Goal: Information Seeking & Learning: Understand process/instructions

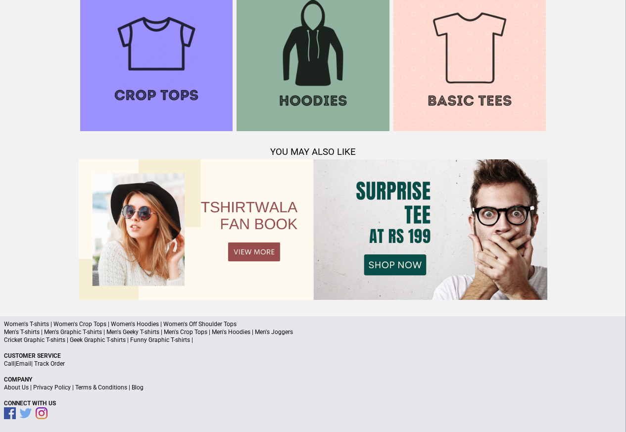
scroll to position [955, 0]
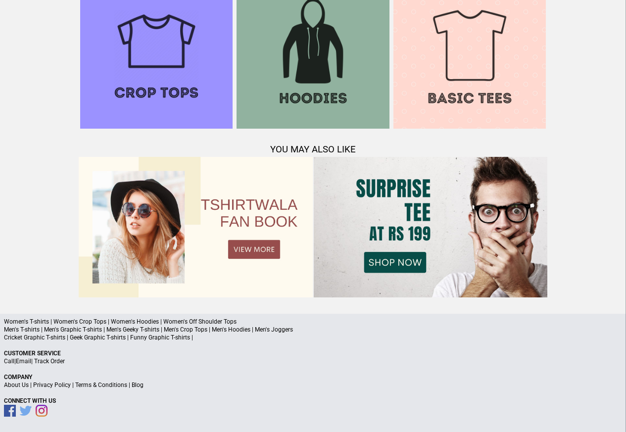
click at [105, 386] on link "Terms & Conditions" at bounding box center [101, 385] width 52 height 7
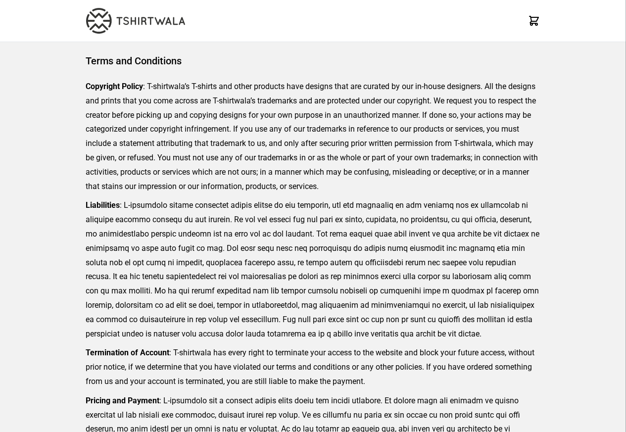
scroll to position [228, 0]
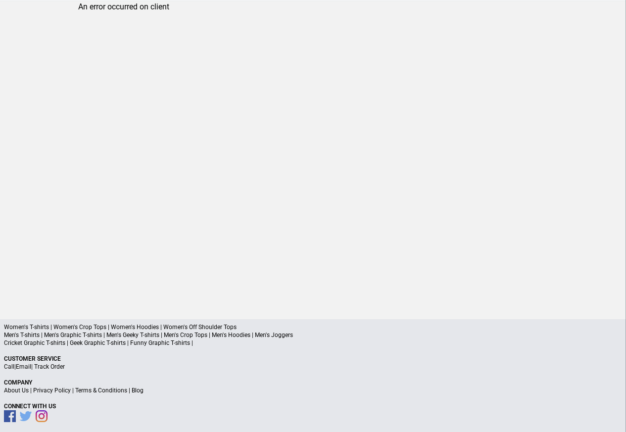
scroll to position [47, 0]
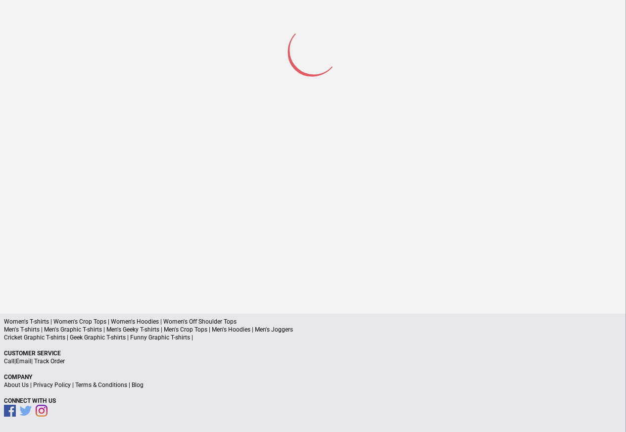
scroll to position [46, 0]
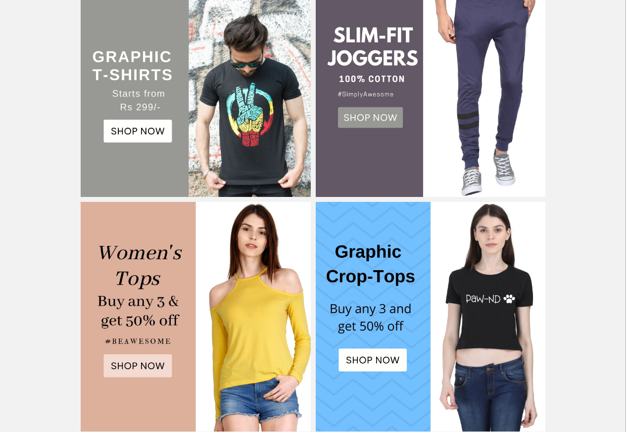
scroll to position [416, 0]
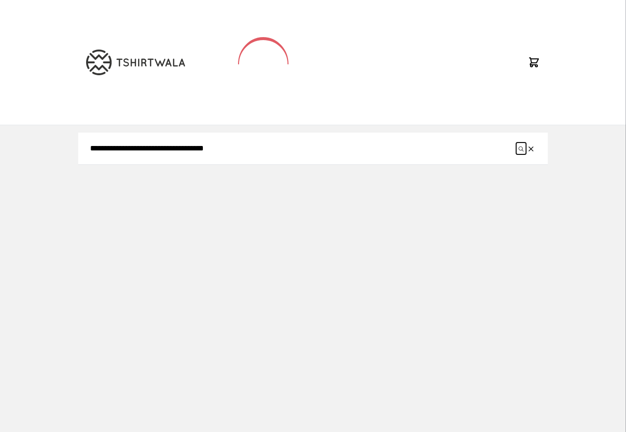
click at [523, 148] on icon "submit" at bounding box center [521, 148] width 5 height 5
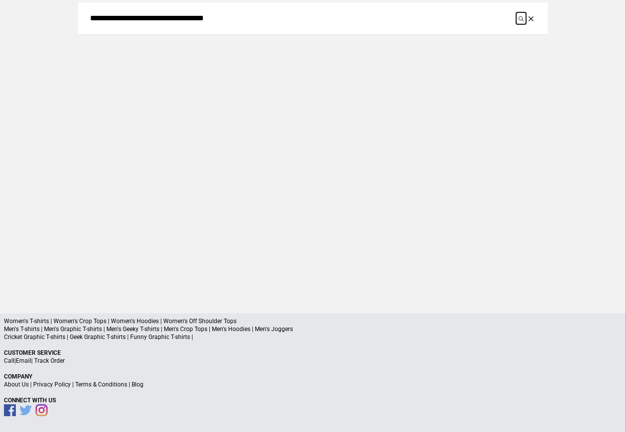
scroll to position [46, 0]
